Goal: Information Seeking & Learning: Learn about a topic

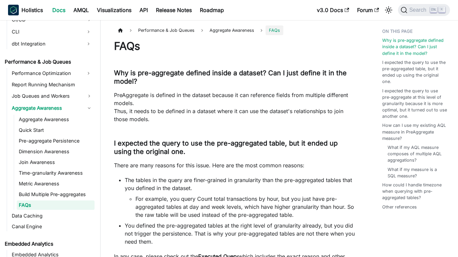
scroll to position [588, 0]
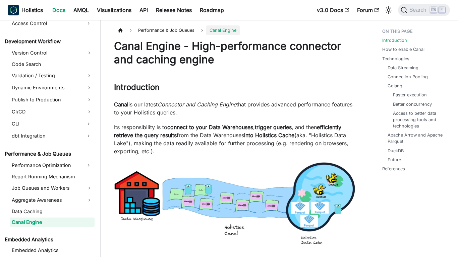
scroll to position [513, 0]
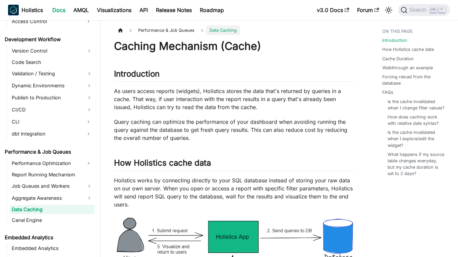
scroll to position [502, 0]
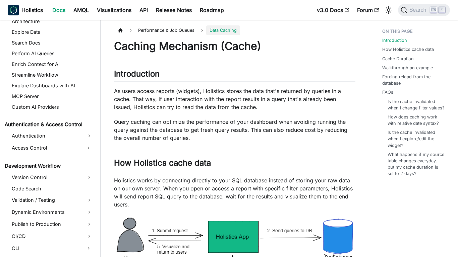
scroll to position [502, 0]
